Goal: Task Accomplishment & Management: Use online tool/utility

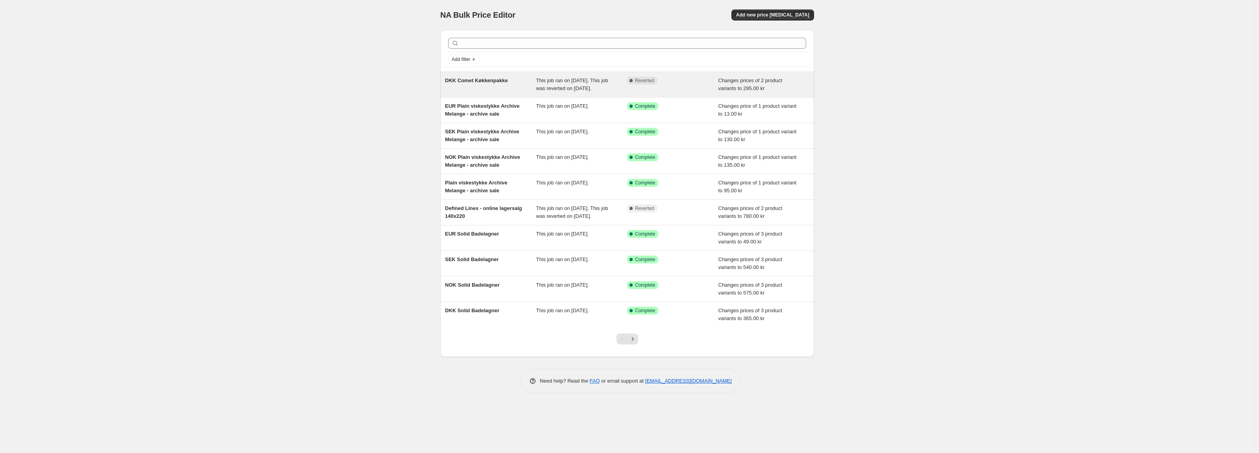
click at [478, 83] on span "DKK Comet Køkkenpakke" at bounding box center [476, 81] width 63 height 6
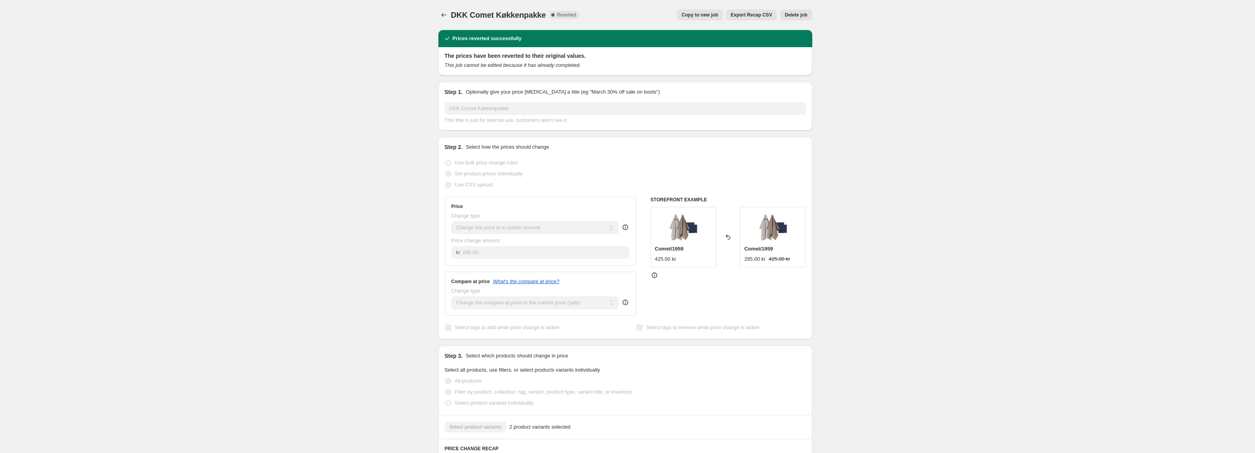
click at [693, 15] on span "Copy to new job" at bounding box center [700, 15] width 37 height 6
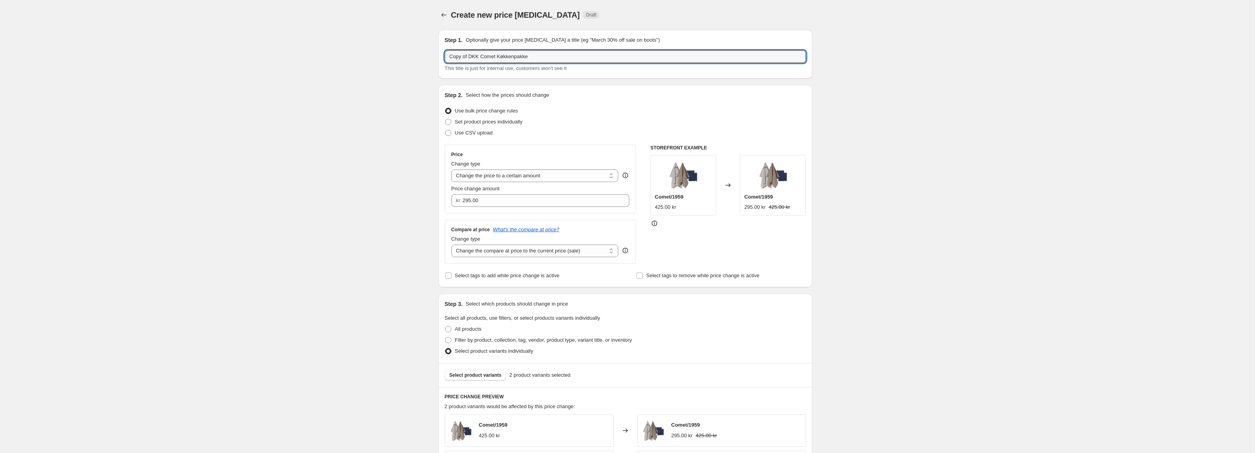
drag, startPoint x: 471, startPoint y: 57, endPoint x: 421, endPoint y: 58, distance: 50.8
click at [421, 58] on div "Create new price [MEDICAL_DATA]. This page is ready Create new price [MEDICAL_D…" at bounding box center [625, 396] width 1250 height 792
type input "DKK Comet Køkkenpakke - rerun"
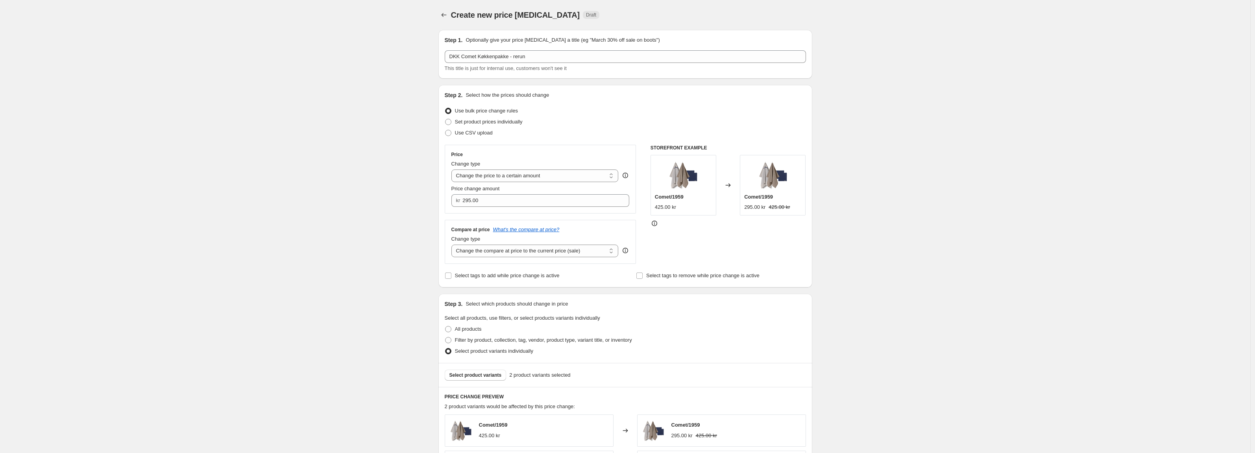
click at [404, 104] on div "Create new price [MEDICAL_DATA]. This page is ready Create new price [MEDICAL_D…" at bounding box center [625, 396] width 1250 height 792
click at [448, 15] on icon "Price change jobs" at bounding box center [444, 15] width 8 height 8
